Goal: Transaction & Acquisition: Purchase product/service

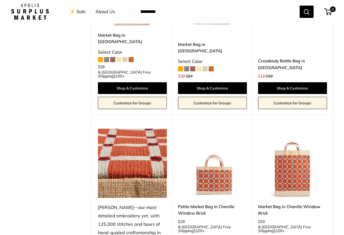
scroll to position [994, 0]
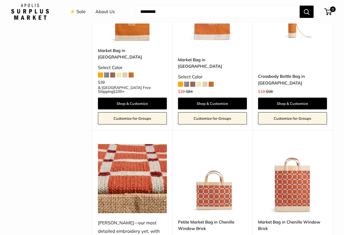
click at [0, 0] on img at bounding box center [0, 0] width 0 height 0
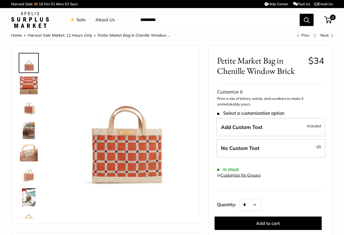
click at [123, 148] on img at bounding box center [123, 121] width 135 height 135
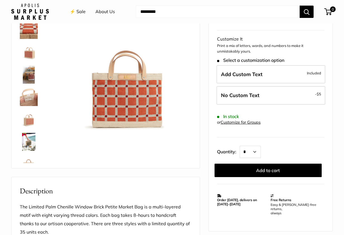
click at [120, 102] on img at bounding box center [123, 66] width 135 height 135
click at [21, 28] on img at bounding box center [29, 30] width 18 height 18
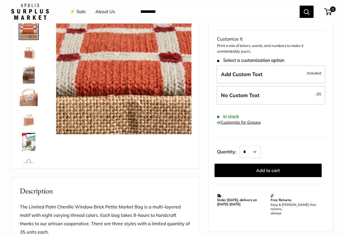
click at [27, 55] on img at bounding box center [29, 52] width 18 height 18
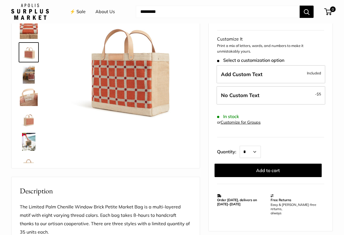
click at [27, 74] on img at bounding box center [29, 75] width 18 height 18
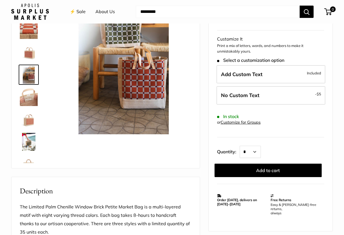
click at [25, 90] on img at bounding box center [29, 97] width 18 height 18
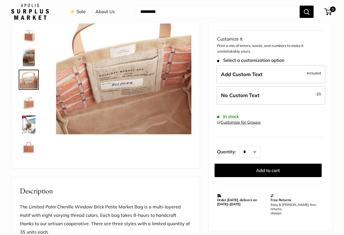
click at [28, 105] on img at bounding box center [29, 102] width 18 height 18
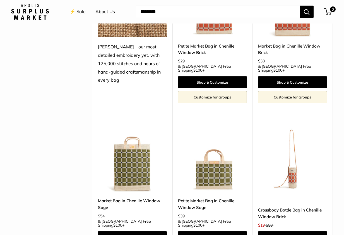
scroll to position [1154, 0]
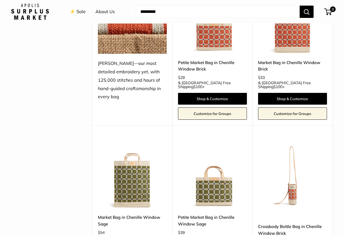
click at [0, 0] on img at bounding box center [0, 0] width 0 height 0
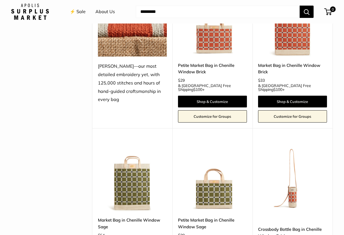
scroll to position [1140, 0]
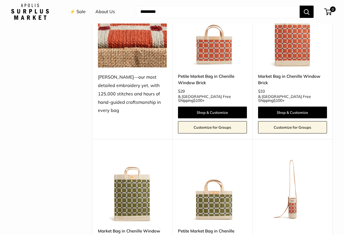
click at [0, 0] on img at bounding box center [0, 0] width 0 height 0
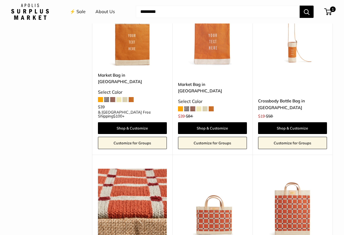
scroll to position [967, 0]
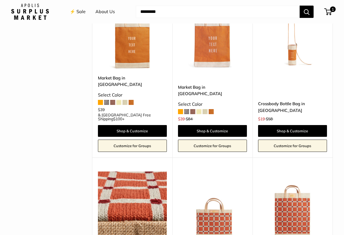
click at [0, 0] on img at bounding box center [0, 0] width 0 height 0
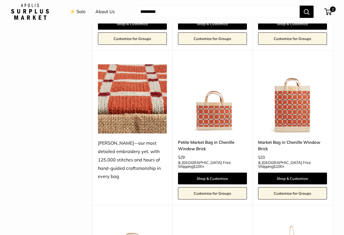
scroll to position [1082, 0]
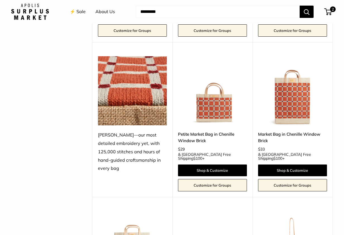
click at [0, 0] on img at bounding box center [0, 0] width 0 height 0
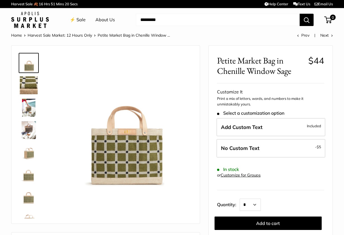
click at [122, 130] on img at bounding box center [123, 121] width 135 height 135
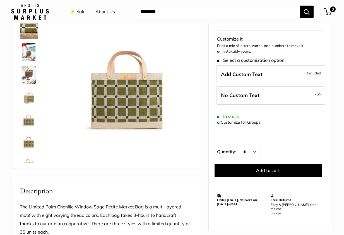
click at [29, 51] on img at bounding box center [29, 52] width 18 height 18
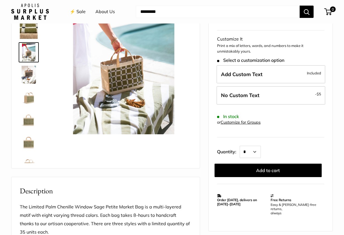
click at [29, 51] on img at bounding box center [29, 52] width 18 height 18
click at [32, 75] on img at bounding box center [29, 75] width 18 height 18
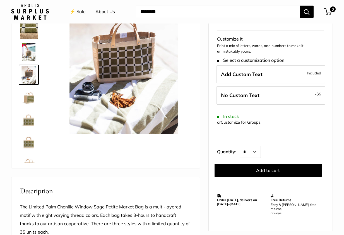
click at [30, 97] on img at bounding box center [29, 97] width 18 height 18
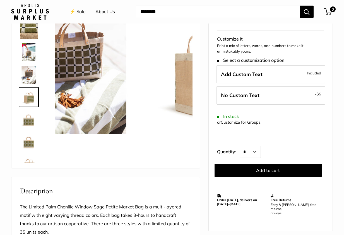
scroll to position [17, 0]
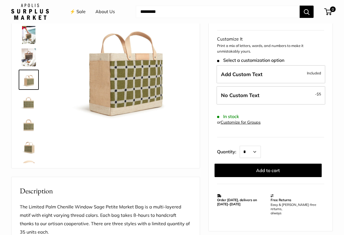
click at [30, 105] on img at bounding box center [29, 102] width 18 height 18
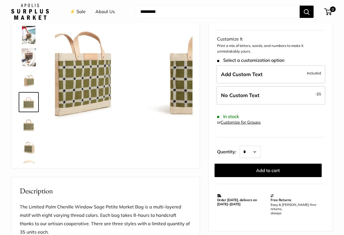
scroll to position [36, 0]
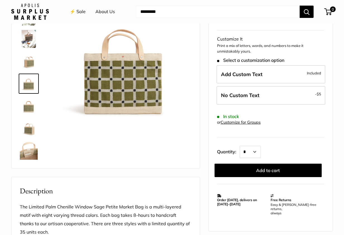
click at [28, 119] on link at bounding box center [29, 128] width 20 height 20
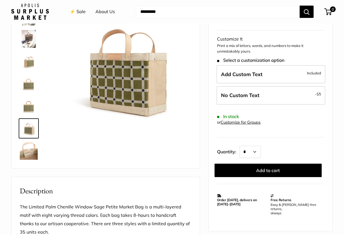
click at [28, 153] on img at bounding box center [29, 151] width 18 height 18
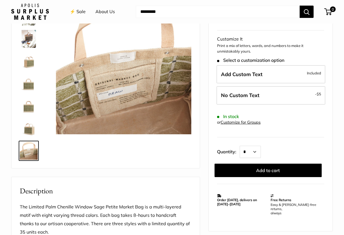
click at [28, 35] on img at bounding box center [29, 39] width 18 height 18
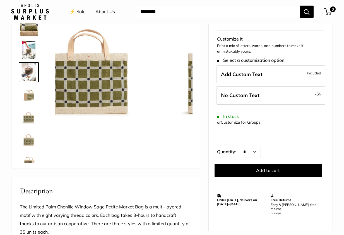
scroll to position [0, 0]
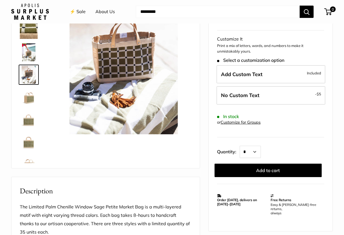
click at [122, 56] on img at bounding box center [123, 66] width 135 height 135
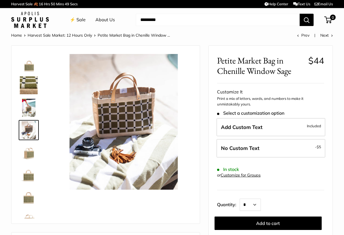
click at [32, 62] on img at bounding box center [29, 63] width 18 height 18
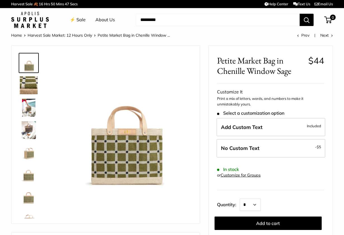
click at [127, 130] on img at bounding box center [123, 121] width 135 height 135
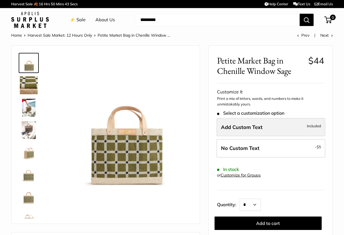
click at [230, 124] on span "Add Custom Text" at bounding box center [242, 127] width 42 height 6
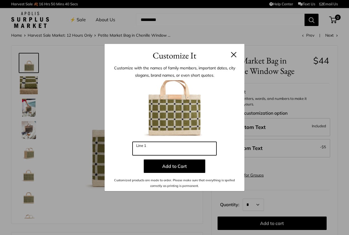
click at [156, 145] on input "Line 1" at bounding box center [174, 148] width 84 height 13
type input "***"
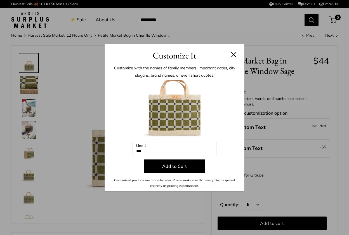
click at [232, 56] on button at bounding box center [234, 55] width 6 height 6
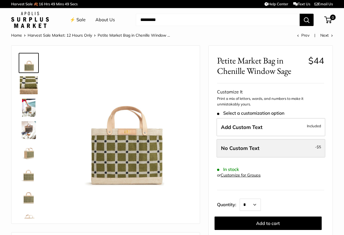
click at [235, 147] on span "No Custom Text" at bounding box center [240, 148] width 39 height 6
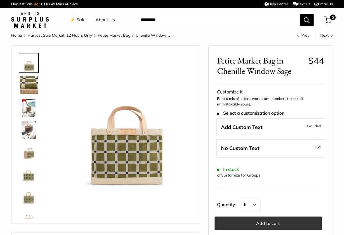
click at [264, 220] on button "Add to cart" at bounding box center [268, 222] width 107 height 13
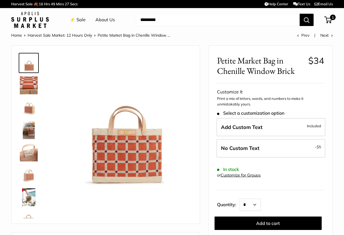
click at [115, 152] on img at bounding box center [123, 121] width 135 height 135
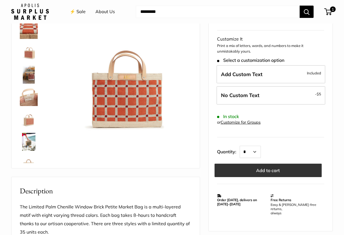
click at [264, 171] on button "Add to cart" at bounding box center [268, 169] width 107 height 13
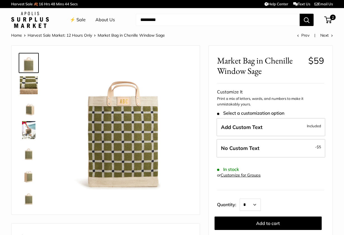
click at [29, 199] on img at bounding box center [29, 197] width 18 height 18
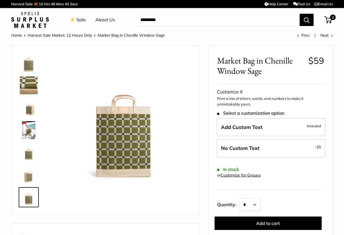
click at [28, 129] on img at bounding box center [29, 130] width 18 height 18
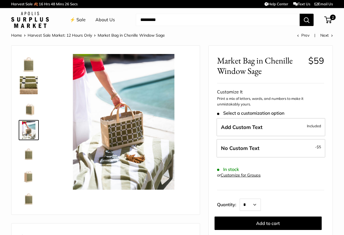
click at [29, 61] on img at bounding box center [29, 63] width 18 height 18
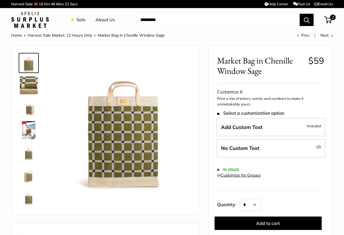
click at [30, 84] on img at bounding box center [29, 85] width 18 height 18
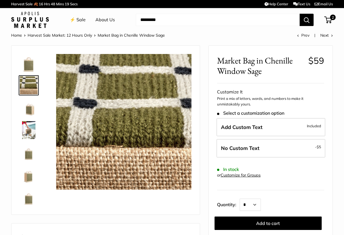
click at [31, 108] on img at bounding box center [29, 108] width 18 height 18
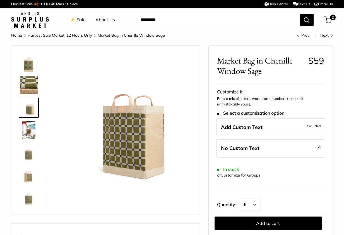
click at [27, 132] on img at bounding box center [29, 130] width 18 height 18
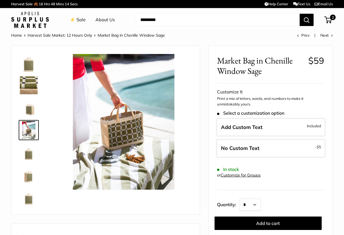
click at [28, 154] on img at bounding box center [29, 152] width 18 height 18
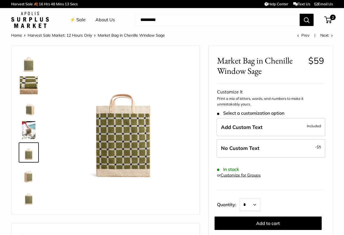
click at [30, 178] on img at bounding box center [29, 175] width 18 height 18
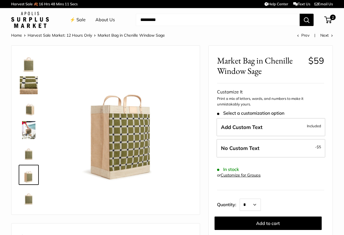
click at [25, 197] on img at bounding box center [29, 197] width 18 height 18
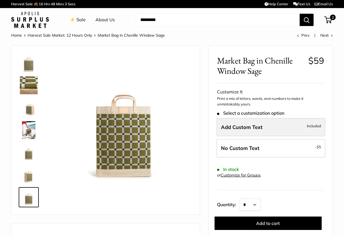
click at [232, 126] on span "Add Custom Text" at bounding box center [242, 127] width 42 height 6
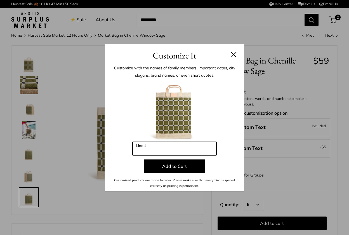
click at [154, 147] on input "Line 1" at bounding box center [174, 148] width 84 height 13
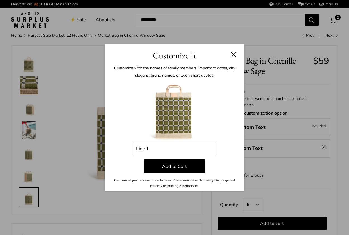
click at [173, 95] on img at bounding box center [174, 110] width 61 height 61
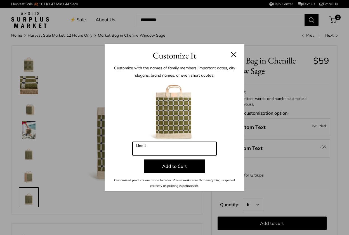
click at [152, 149] on input "Line 1" at bounding box center [174, 148] width 84 height 13
type input "***"
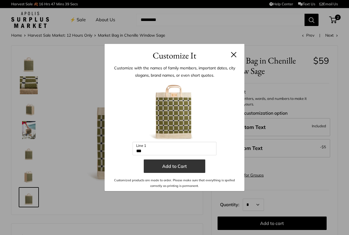
click at [186, 166] on button "Add to Cart" at bounding box center [174, 165] width 61 height 13
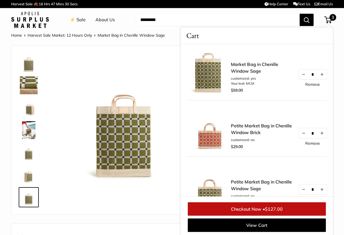
click at [306, 144] on link "Remove" at bounding box center [313, 143] width 15 height 4
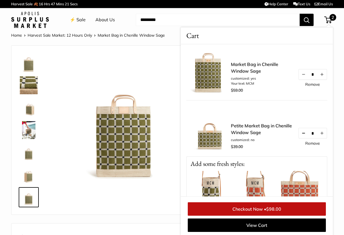
click at [299, 134] on button "Decrease quantity by 1" at bounding box center [303, 133] width 9 height 10
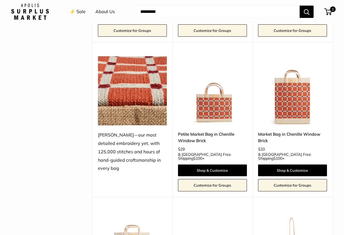
click at [0, 0] on img at bounding box center [0, 0] width 0 height 0
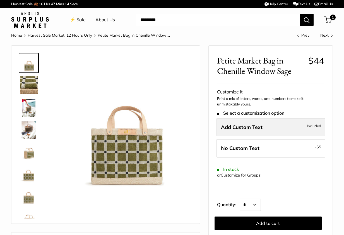
click at [242, 124] on span "Add Custom Text" at bounding box center [242, 127] width 42 height 6
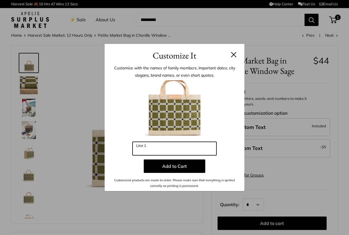
click at [173, 147] on input "Line 1" at bounding box center [174, 148] width 84 height 13
type input "***"
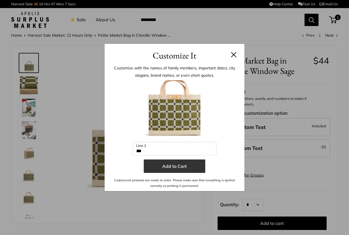
click at [170, 167] on button "Add to Cart" at bounding box center [174, 165] width 61 height 13
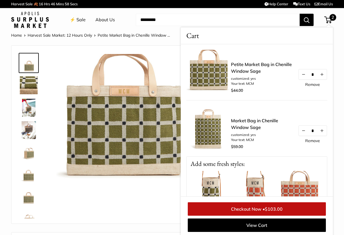
click at [200, 129] on img at bounding box center [209, 128] width 45 height 45
click at [193, 36] on span "Cart" at bounding box center [193, 35] width 13 height 11
click at [208, 66] on img at bounding box center [209, 72] width 45 height 45
click at [211, 134] on img at bounding box center [209, 128] width 45 height 45
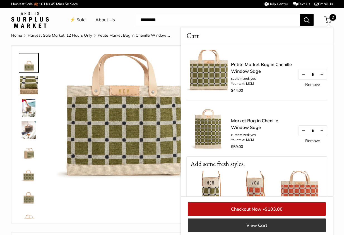
click at [248, 226] on link "View Cart" at bounding box center [257, 224] width 138 height 13
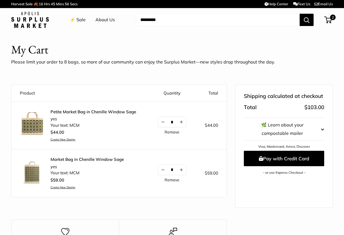
click at [33, 123] on img at bounding box center [32, 124] width 25 height 25
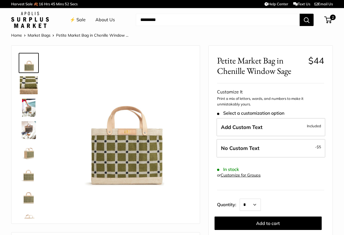
click at [132, 139] on img at bounding box center [123, 121] width 135 height 135
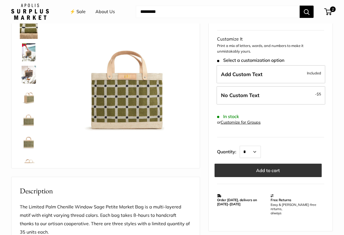
click at [254, 169] on button "Add to cart" at bounding box center [268, 169] width 107 height 13
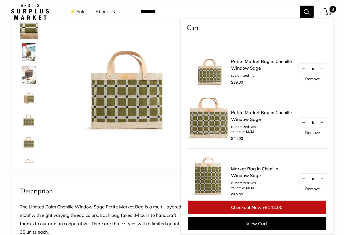
click at [300, 67] on button "Decrease quantity by 1" at bounding box center [303, 69] width 9 height 10
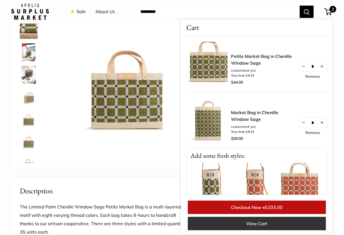
click at [246, 223] on link "View Cart" at bounding box center [257, 222] width 138 height 13
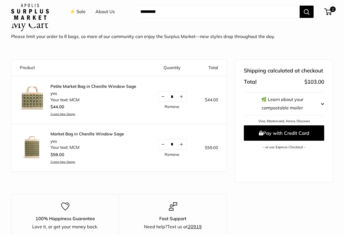
scroll to position [21, 0]
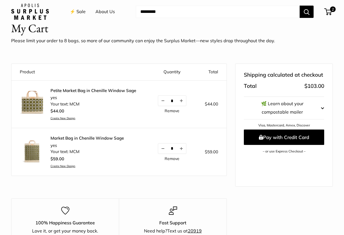
click at [80, 11] on link "⚡️ Sale" at bounding box center [78, 12] width 16 height 8
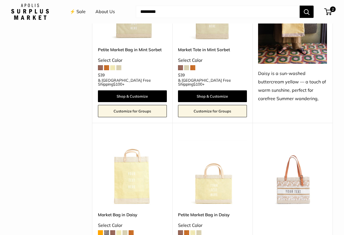
scroll to position [546, 0]
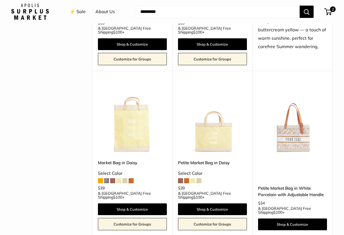
click at [0, 0] on img at bounding box center [0, 0] width 0 height 0
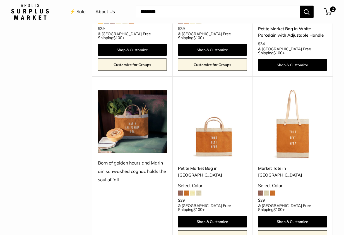
scroll to position [714, 0]
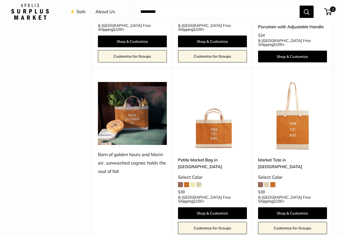
click at [192, 182] on span at bounding box center [193, 184] width 5 height 5
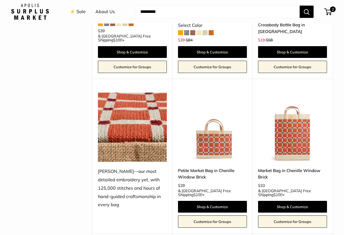
scroll to position [1029, 0]
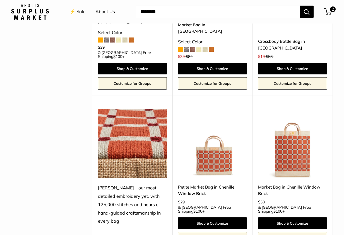
click at [0, 0] on img at bounding box center [0, 0] width 0 height 0
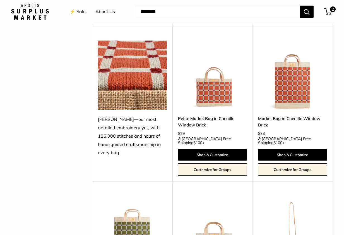
scroll to position [1106, 0]
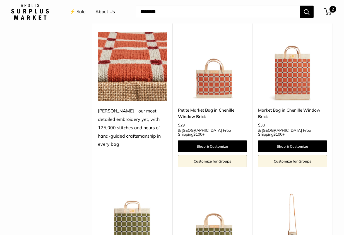
click at [332, 8] on span "2" at bounding box center [333, 9] width 7 height 7
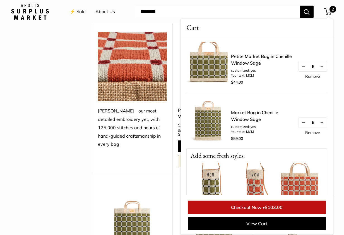
click at [254, 204] on link "Checkout Now • $103.00" at bounding box center [257, 206] width 138 height 13
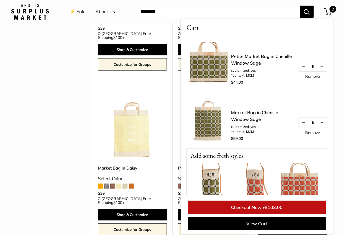
scroll to position [530, 0]
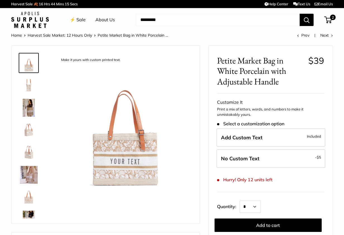
click at [27, 173] on img at bounding box center [29, 175] width 18 height 18
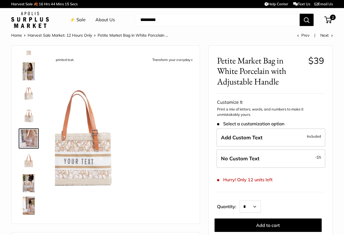
scroll to position [40, 0]
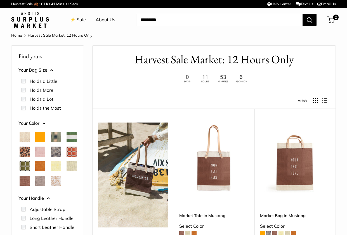
click at [80, 20] on link "⚡️ Sale" at bounding box center [78, 20] width 16 height 8
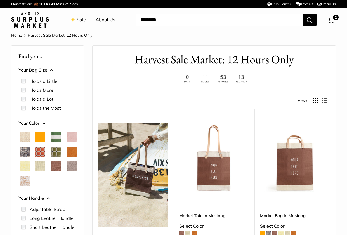
click at [51, 156] on span "Chenille Window Sage" at bounding box center [56, 151] width 10 height 10
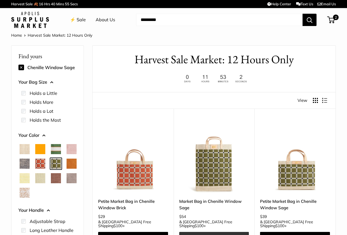
click at [207, 232] on link "Shop & Customize" at bounding box center [214, 238] width 70 height 12
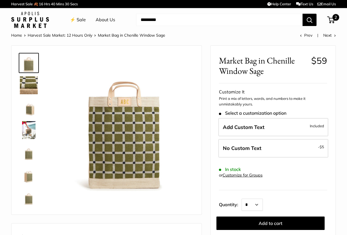
click at [334, 16] on span "2" at bounding box center [335, 17] width 7 height 7
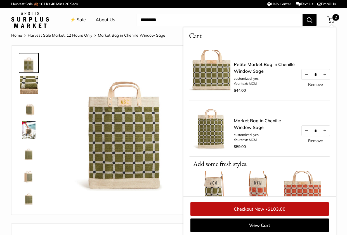
click at [257, 207] on link "Checkout Now • $103.00" at bounding box center [259, 208] width 138 height 13
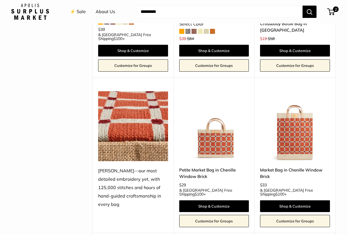
scroll to position [1058, 0]
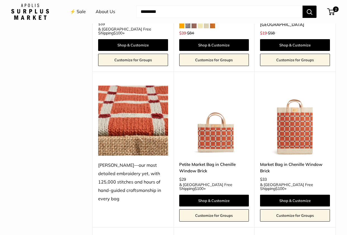
click at [0, 0] on img at bounding box center [0, 0] width 0 height 0
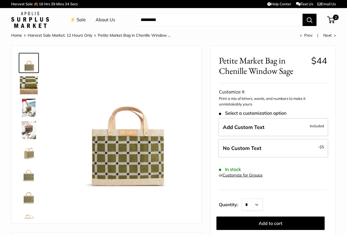
click at [110, 19] on link "About Us" at bounding box center [106, 20] width 20 height 8
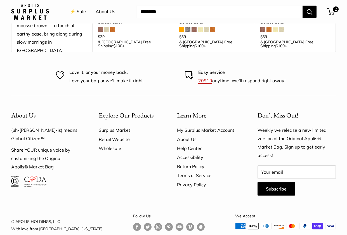
scroll to position [1080, 0]
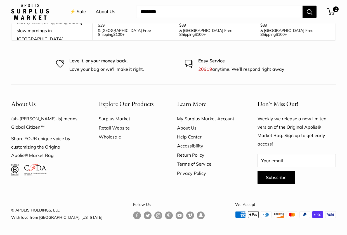
click at [192, 136] on link "Help Center" at bounding box center [207, 136] width 61 height 9
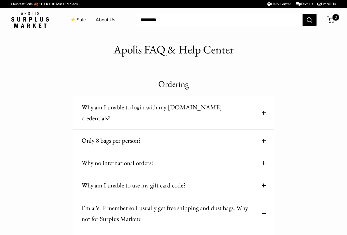
click at [335, 17] on span "2" at bounding box center [335, 17] width 7 height 7
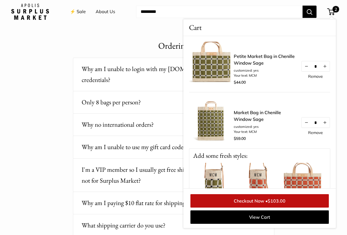
scroll to position [46, 0]
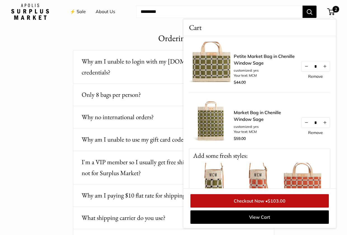
click at [255, 198] on link "Checkout Now • $103.00" at bounding box center [259, 200] width 138 height 13
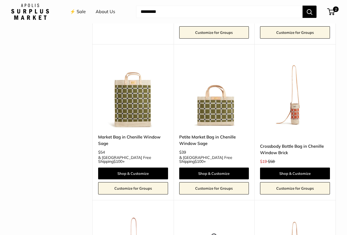
scroll to position [1229, 0]
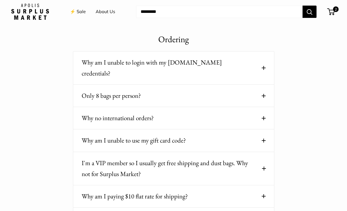
scroll to position [46, 0]
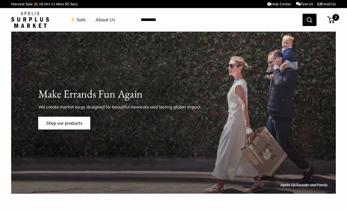
click at [334, 18] on span "2" at bounding box center [335, 17] width 7 height 7
